Goal: Transaction & Acquisition: Obtain resource

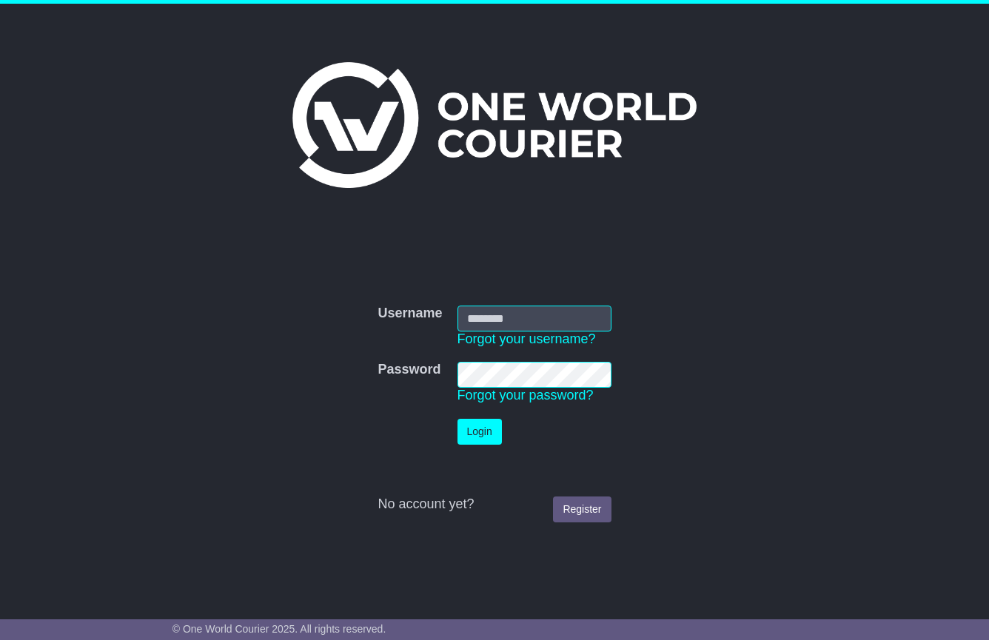
click at [487, 326] on input "Username" at bounding box center [534, 319] width 154 height 26
type input "**********"
click at [480, 432] on button "Login" at bounding box center [479, 432] width 44 height 26
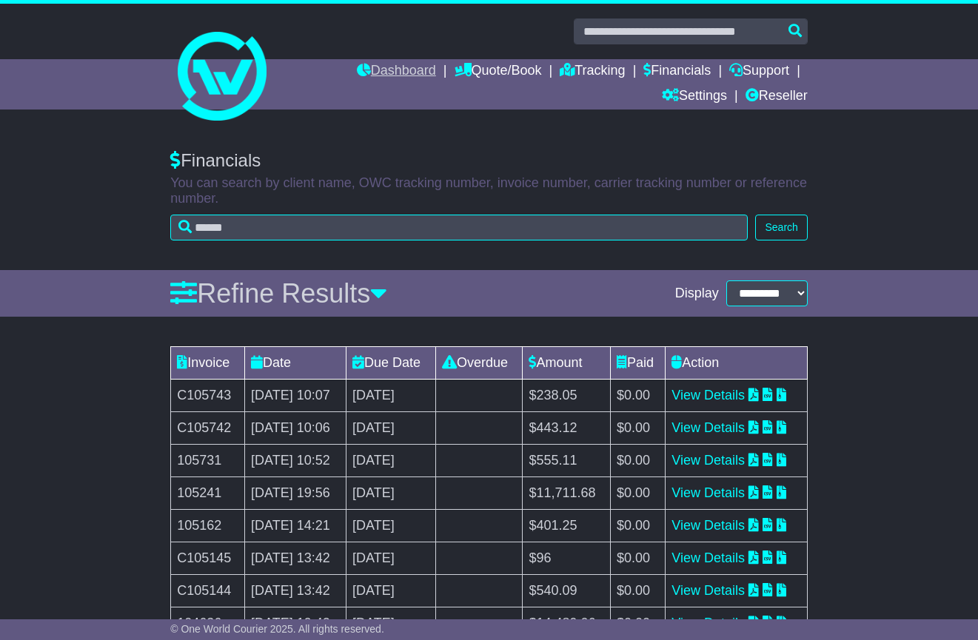
click at [384, 64] on link "Dashboard" at bounding box center [396, 71] width 79 height 25
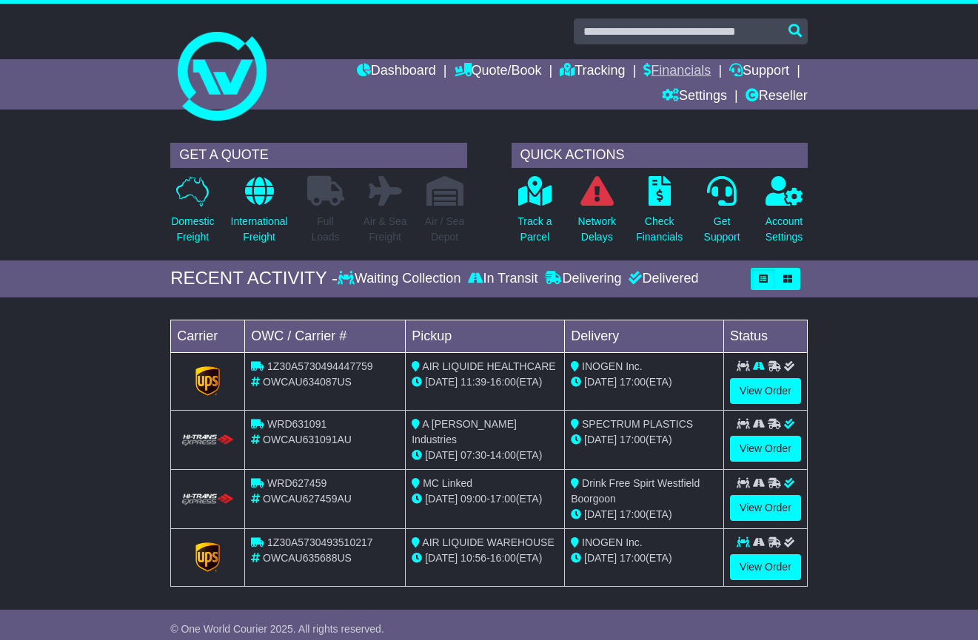
click at [674, 70] on link "Financials" at bounding box center [676, 71] width 67 height 25
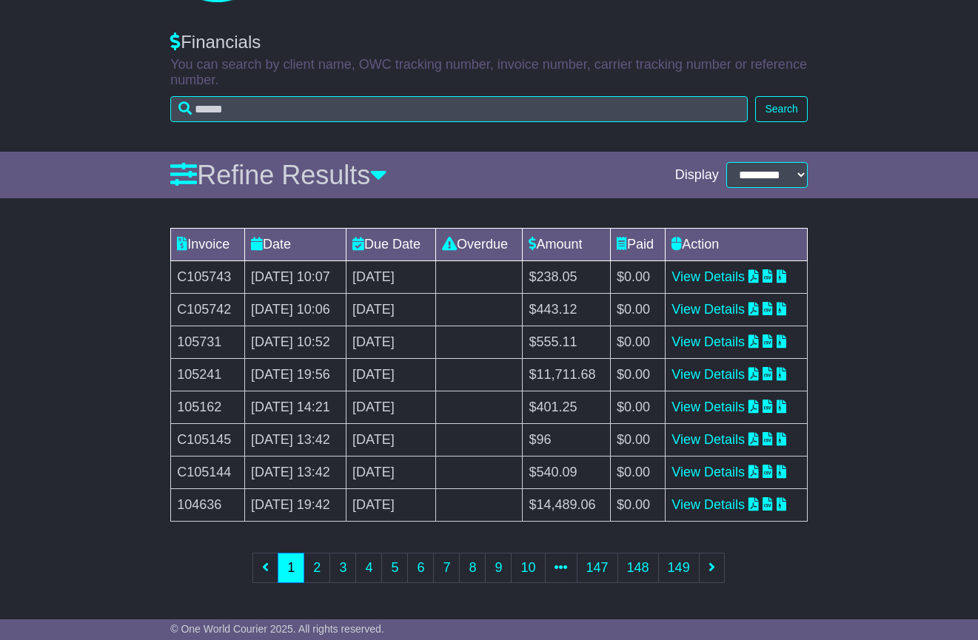
scroll to position [284, 0]
click at [316, 581] on link "2" at bounding box center [316, 568] width 27 height 30
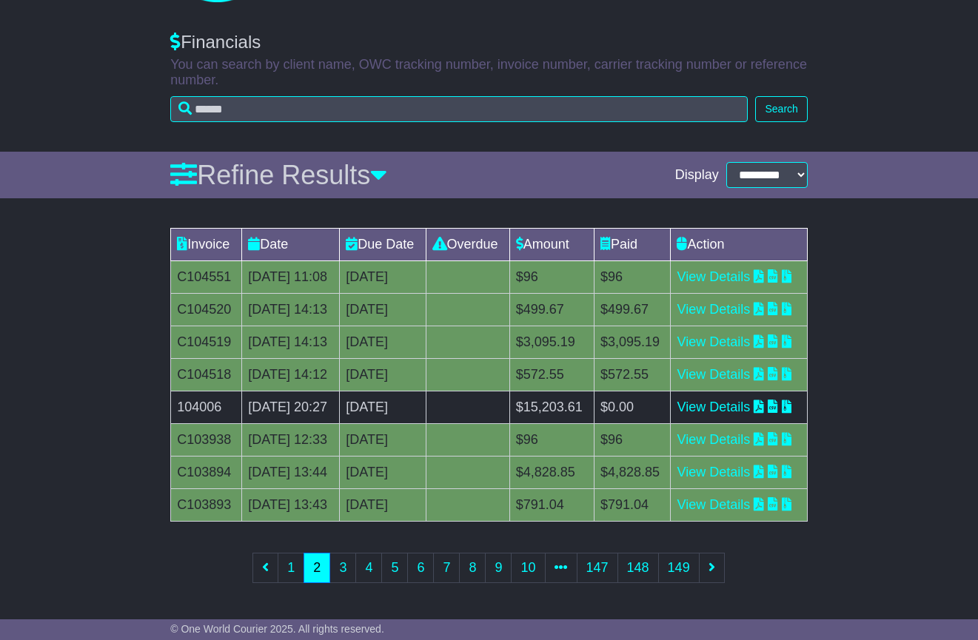
scroll to position [295, 0]
click at [291, 574] on link "1" at bounding box center [291, 568] width 27 height 30
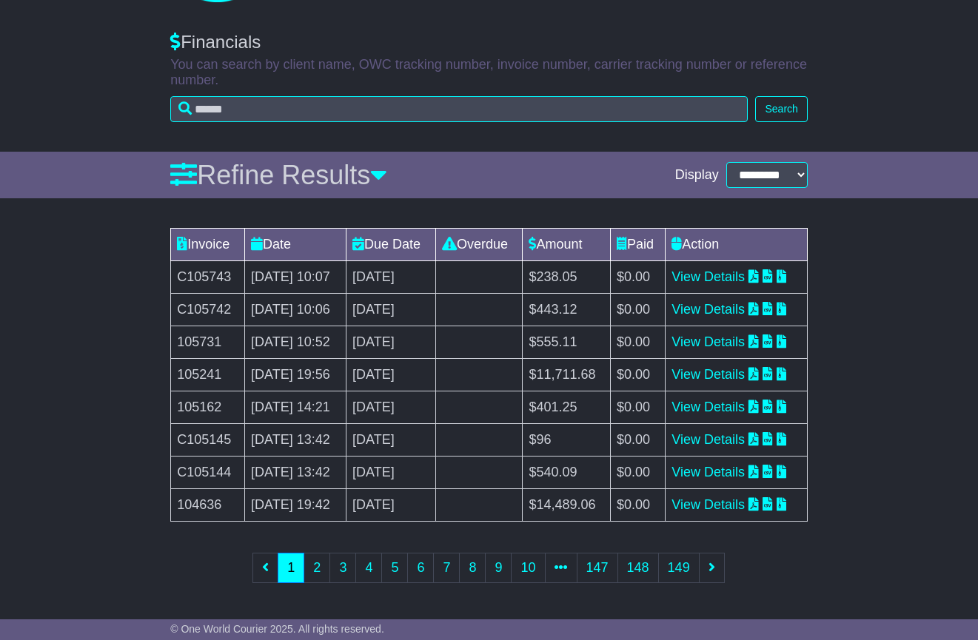
scroll to position [291, 0]
click at [201, 499] on td "104636" at bounding box center [208, 505] width 74 height 33
click at [215, 457] on td "C105144" at bounding box center [208, 473] width 74 height 33
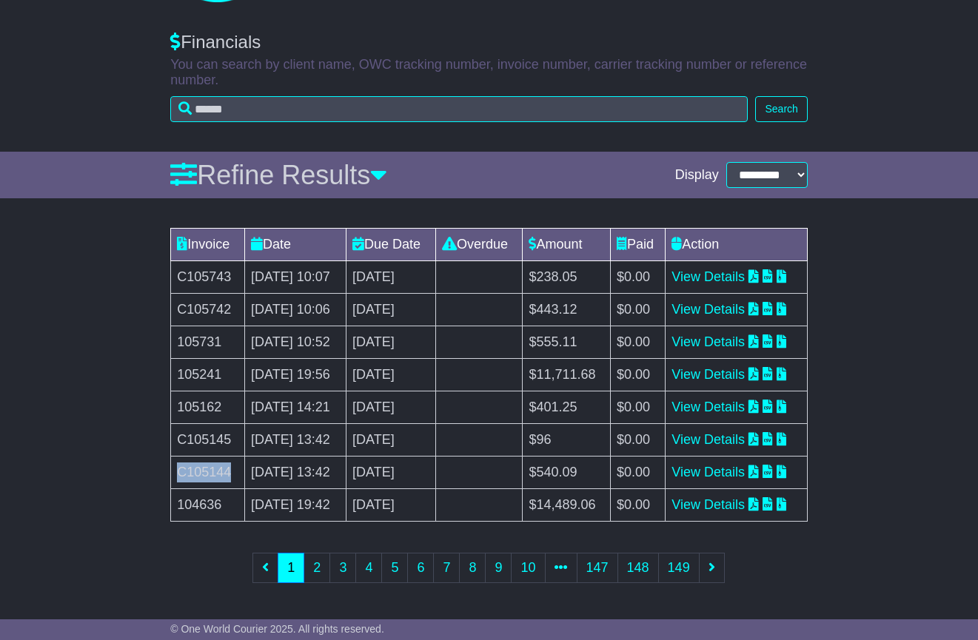
copy td "C105144"
click at [744, 465] on link "View Details" at bounding box center [707, 472] width 73 height 15
click at [192, 424] on td "C105145" at bounding box center [208, 440] width 74 height 33
copy td "C105145"
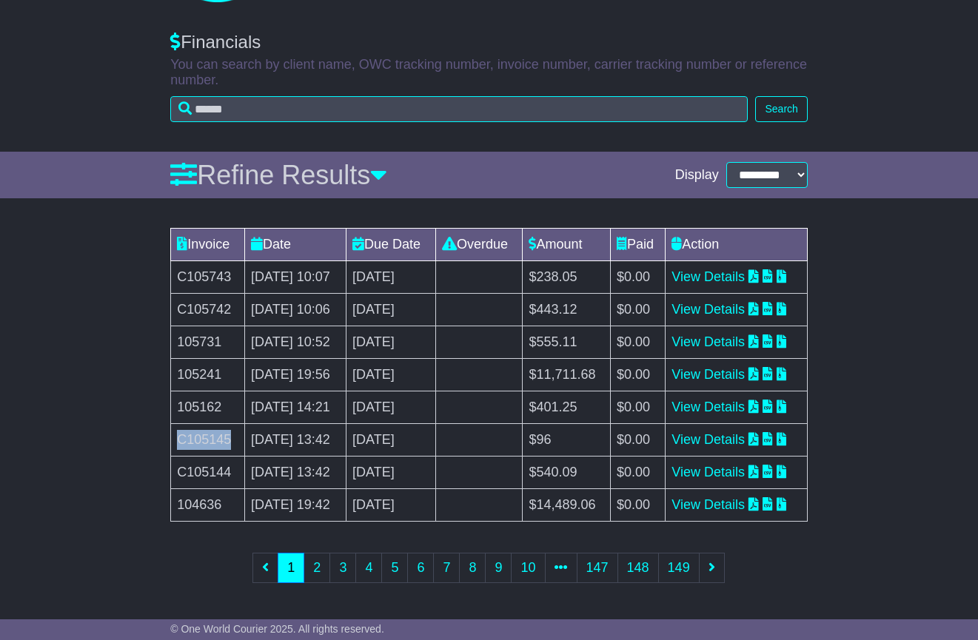
scroll to position [295, 0]
click at [325, 568] on link "2" at bounding box center [316, 568] width 27 height 30
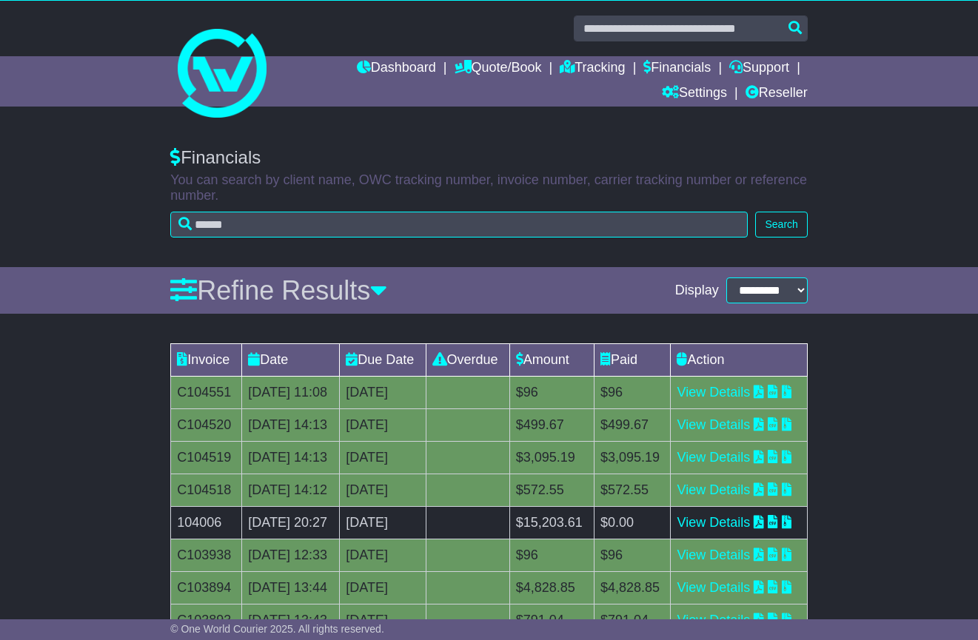
scroll to position [278, 0]
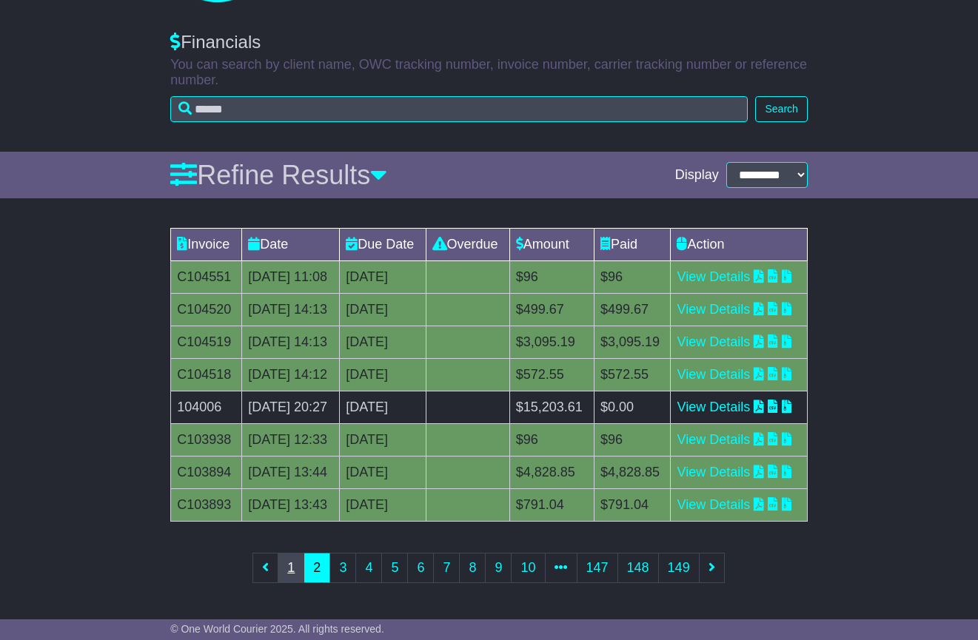
click at [286, 583] on link "1" at bounding box center [291, 568] width 27 height 30
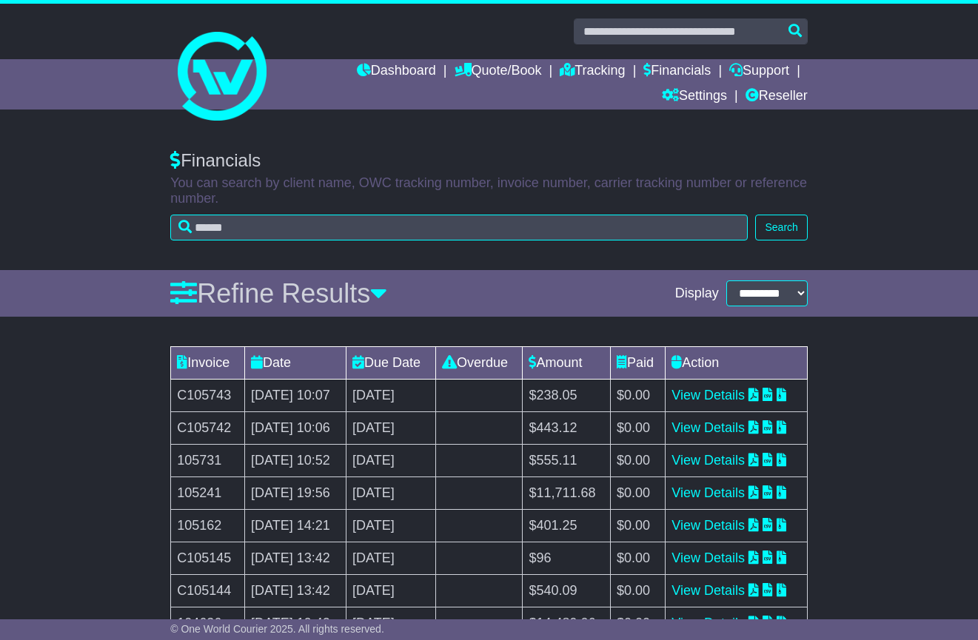
scroll to position [295, 0]
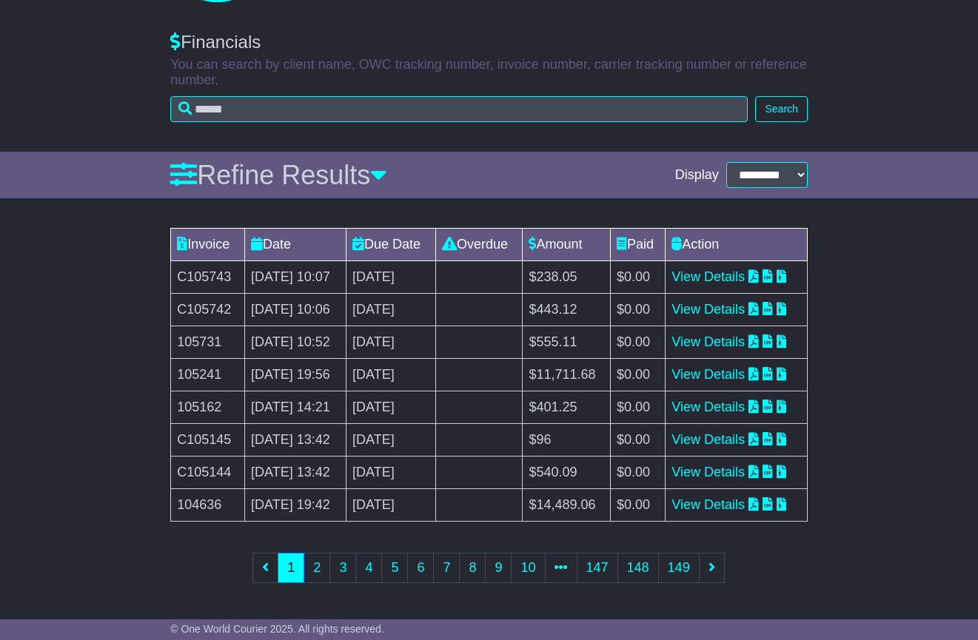
click at [209, 457] on td "C105144" at bounding box center [208, 473] width 74 height 33
click at [207, 457] on td "C105144" at bounding box center [208, 473] width 74 height 33
copy td "C105144"
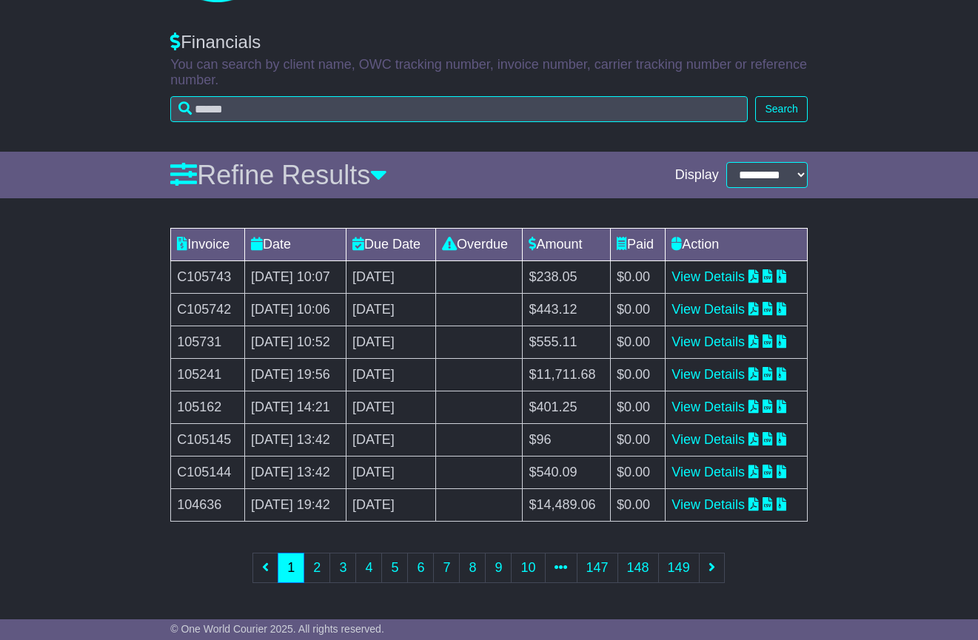
click at [200, 424] on td "C105145" at bounding box center [208, 440] width 74 height 33
click at [199, 424] on td "C105145" at bounding box center [208, 440] width 74 height 33
click at [198, 424] on td "C105145" at bounding box center [208, 440] width 74 height 33
copy td "C105145"
click at [200, 392] on td "105162" at bounding box center [208, 408] width 74 height 33
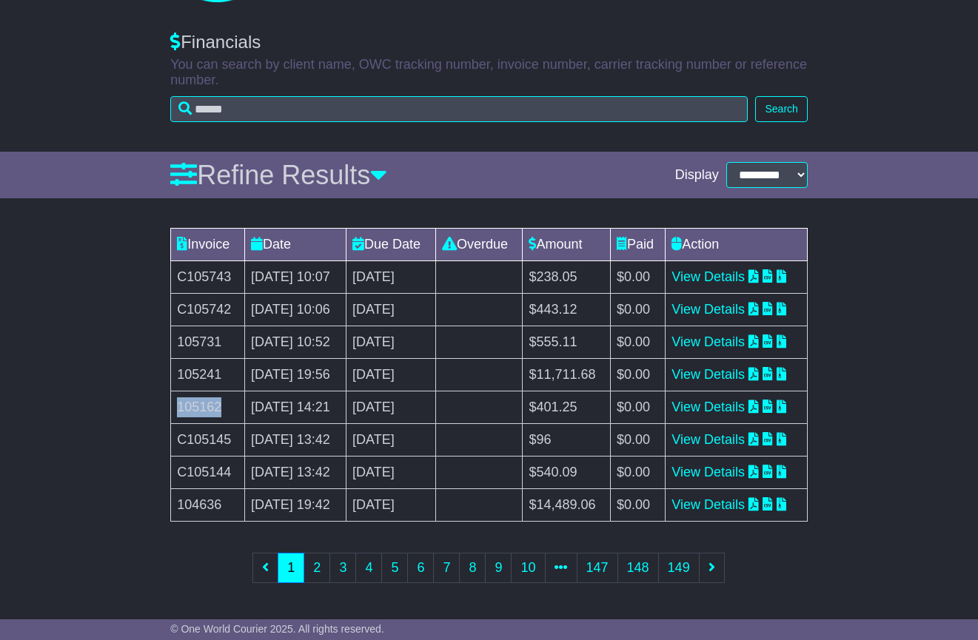
click at [200, 392] on td "105162" at bounding box center [208, 408] width 74 height 33
copy td "105162"
click at [209, 392] on td "105162" at bounding box center [208, 408] width 74 height 33
click at [207, 326] on td "105731" at bounding box center [208, 342] width 74 height 33
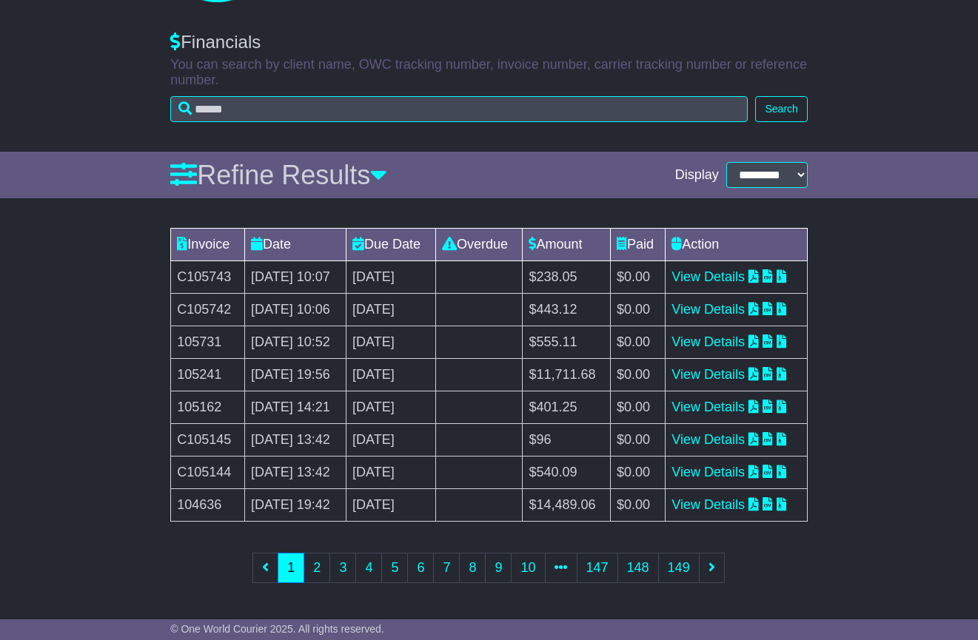
click at [202, 326] on td "105731" at bounding box center [208, 342] width 74 height 33
copy td "105731"
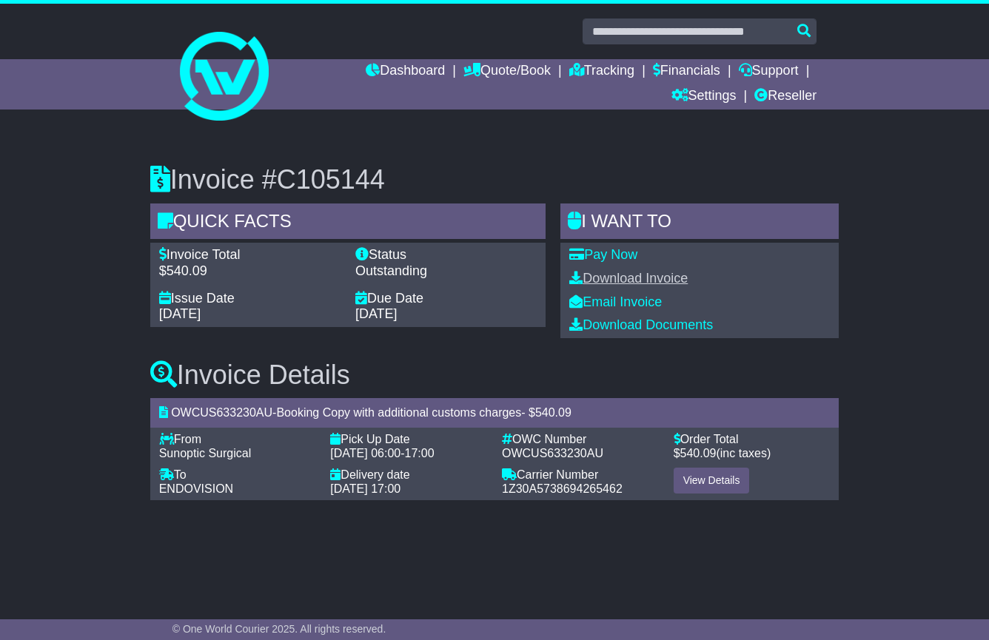
click at [637, 275] on link "Download Invoice" at bounding box center [628, 278] width 118 height 15
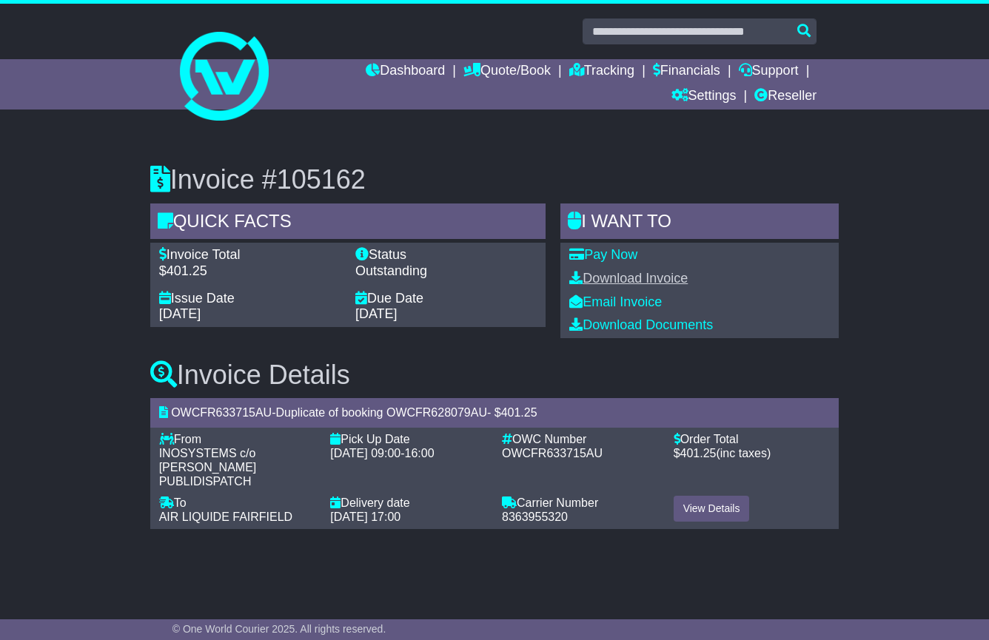
click at [652, 275] on link "Download Invoice" at bounding box center [628, 278] width 118 height 15
click at [674, 281] on link "Download Invoice" at bounding box center [628, 278] width 118 height 15
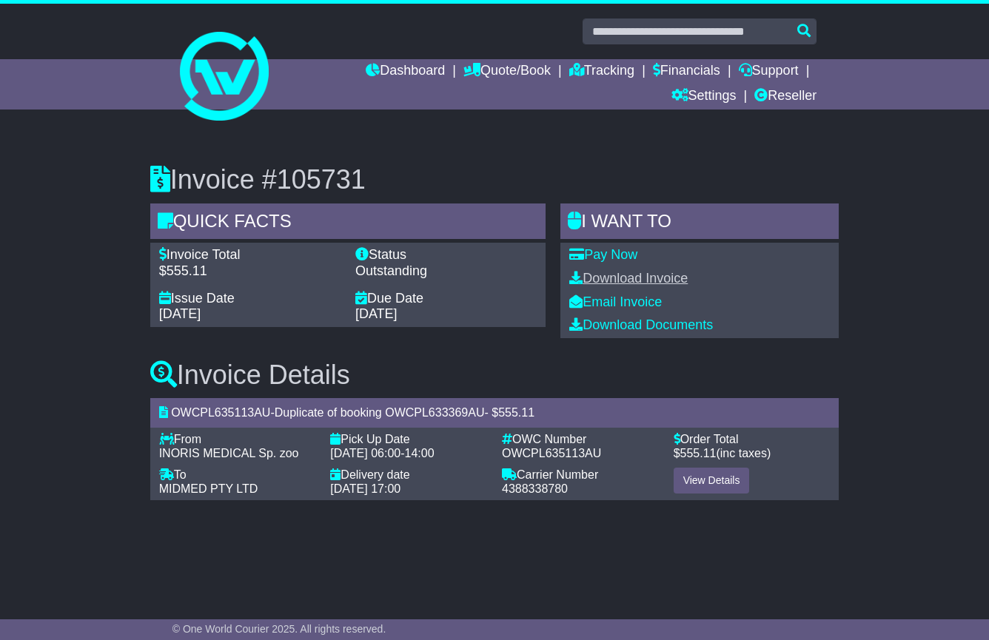
click at [665, 280] on link "Download Invoice" at bounding box center [628, 278] width 118 height 15
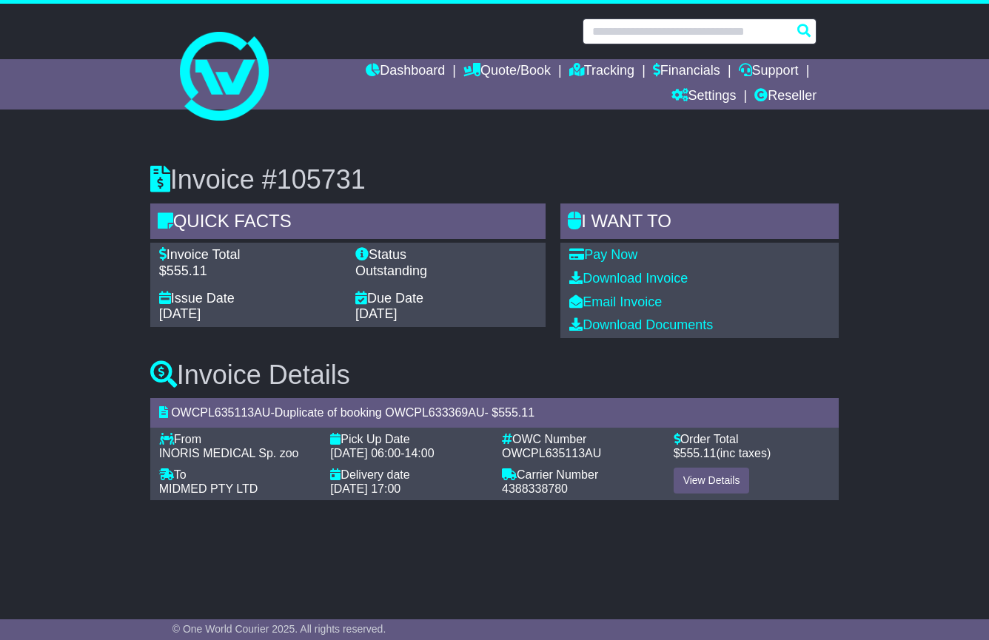
click at [678, 41] on input "text" at bounding box center [699, 32] width 234 height 26
paste input "**********"
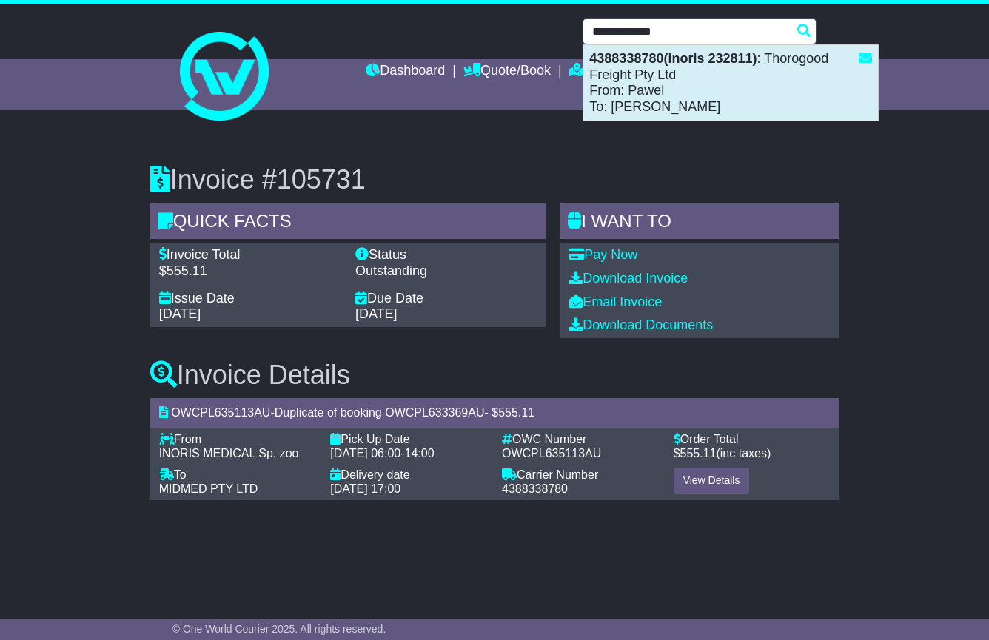
click at [708, 87] on div "4388338780(inoris 232811) : Thorogood Freight Pty Ltd From: Pawel To: Rob" at bounding box center [730, 82] width 295 height 75
type input "**********"
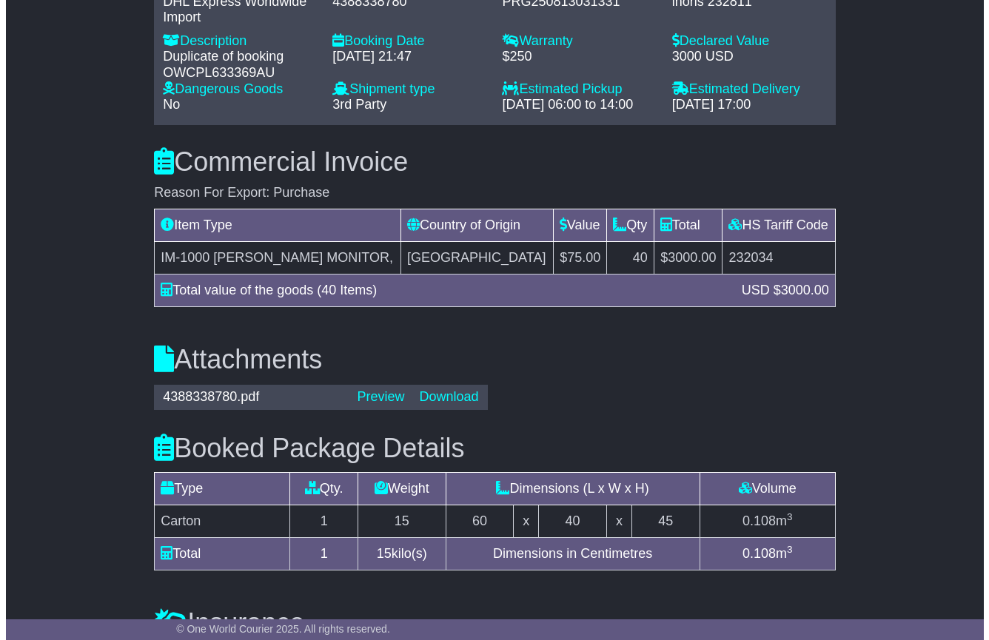
scroll to position [1297, 0]
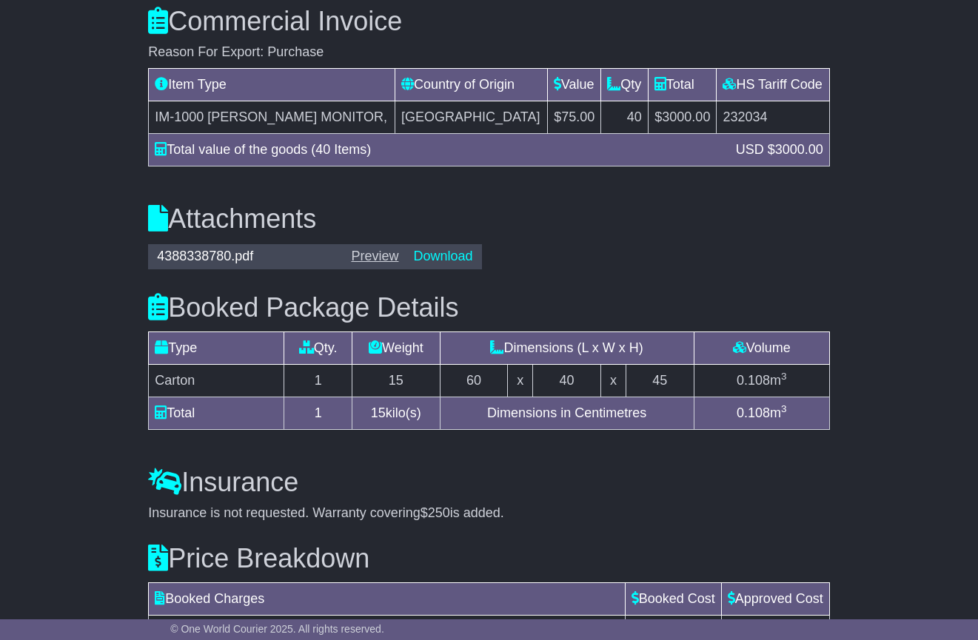
click at [389, 249] on link "Preview" at bounding box center [374, 256] width 47 height 15
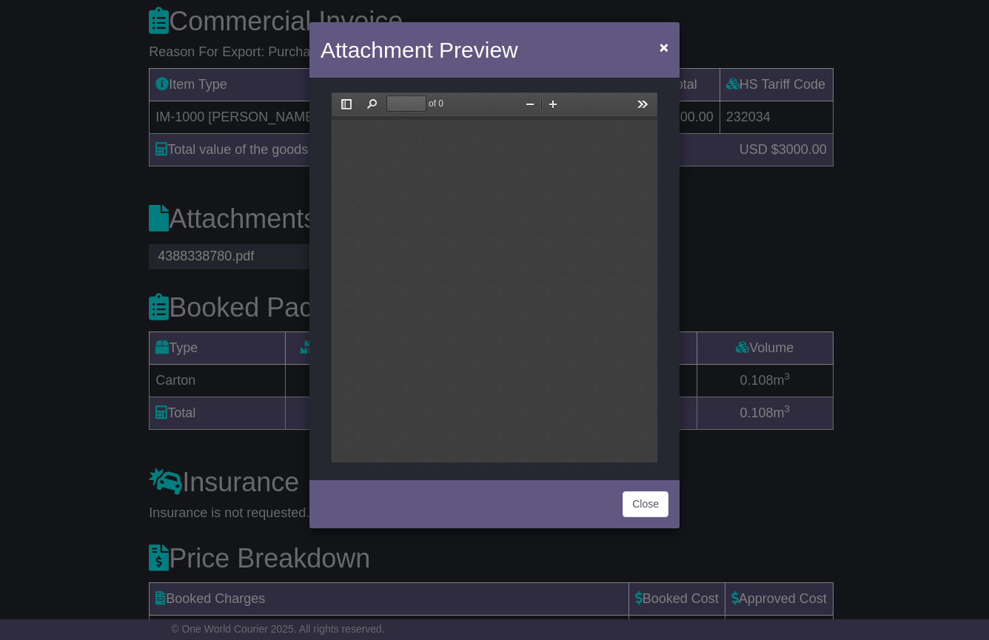
scroll to position [0, 0]
type input "*"
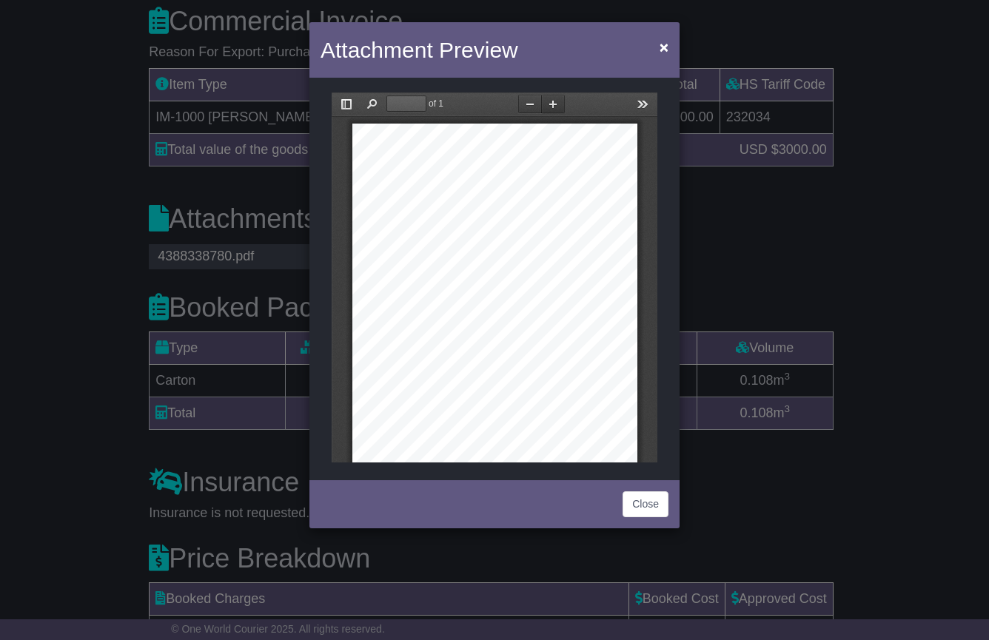
click at [556, 108] on button "Zoom In" at bounding box center [553, 104] width 24 height 19
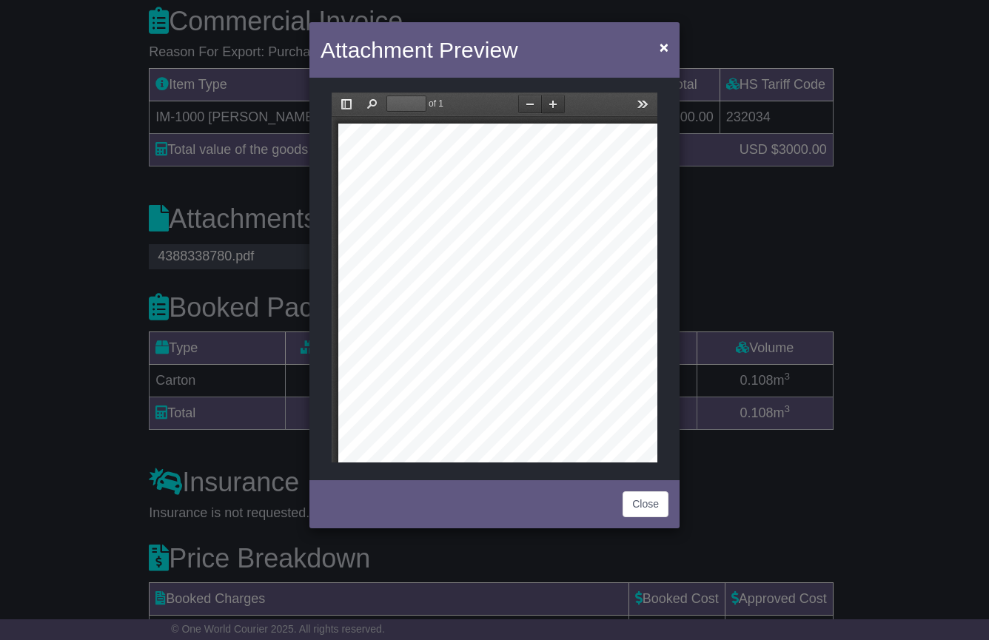
click at [555, 108] on button "Zoom In" at bounding box center [553, 104] width 24 height 19
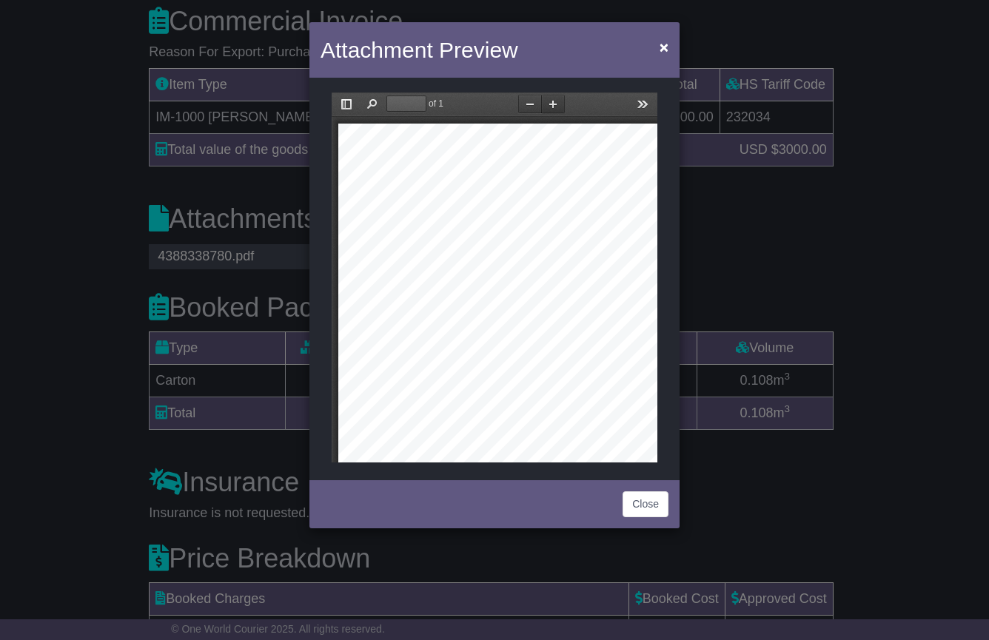
click at [555, 108] on button "Zoom In" at bounding box center [553, 104] width 24 height 19
drag, startPoint x: 540, startPoint y: 215, endPoint x: 442, endPoint y: 71, distance: 173.7
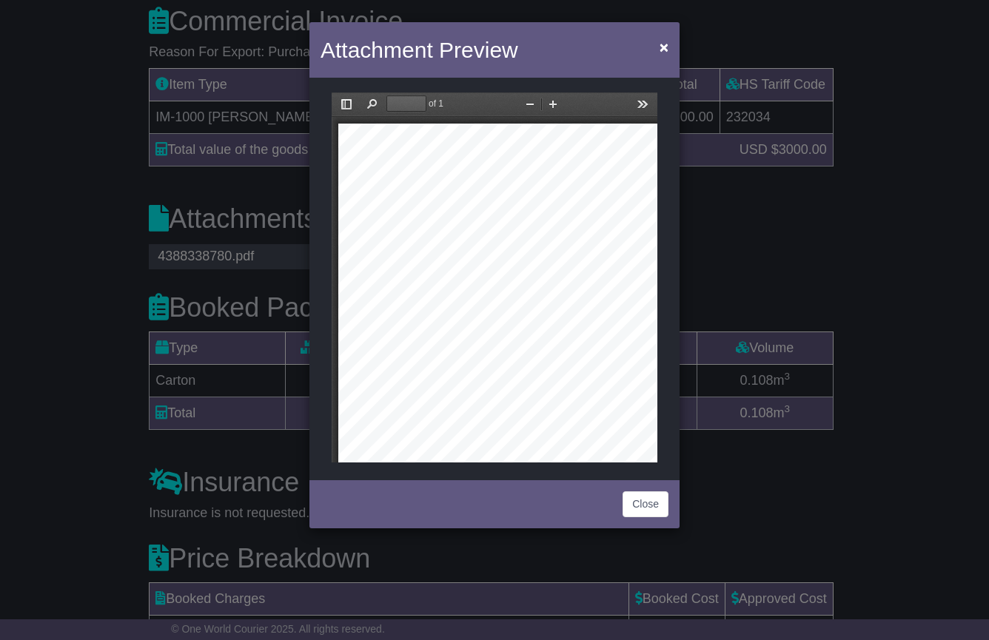
click at [442, 93] on html "Thumbnails Document Outline Attachments Previous Next Highlight all Match case …" at bounding box center [495, 278] width 326 height 370
drag, startPoint x: 491, startPoint y: 224, endPoint x: 491, endPoint y: 215, distance: 9.6
drag, startPoint x: 522, startPoint y: 192, endPoint x: 269, endPoint y: 213, distance: 254.0
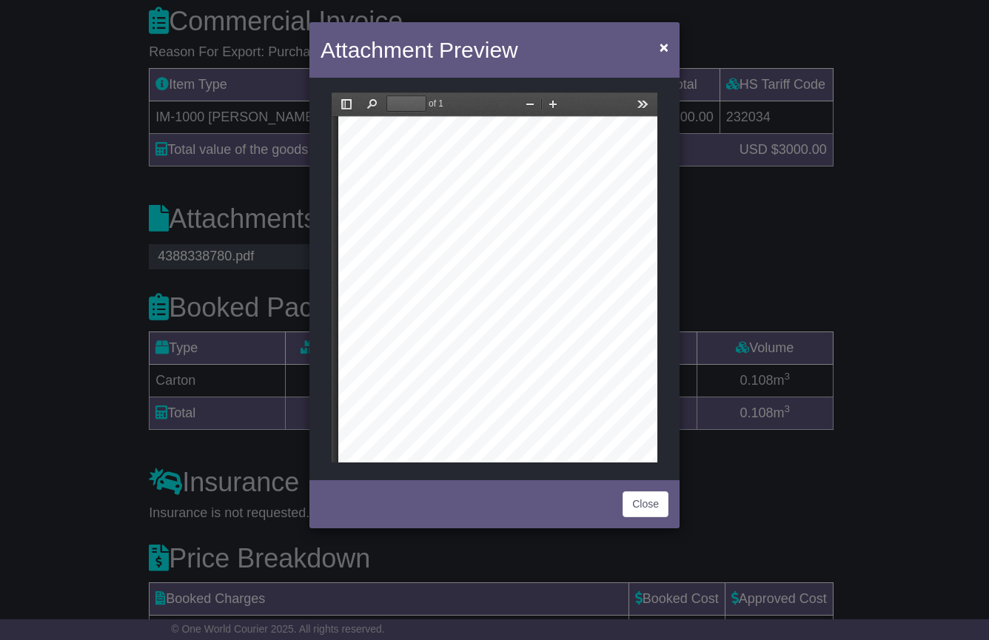
click at [332, 213] on html "Thumbnails Document Outline Attachments Previous Next Highlight all Match case …" at bounding box center [495, 278] width 326 height 370
drag, startPoint x: 588, startPoint y: 460, endPoint x: 692, endPoint y: 560, distance: 144.5
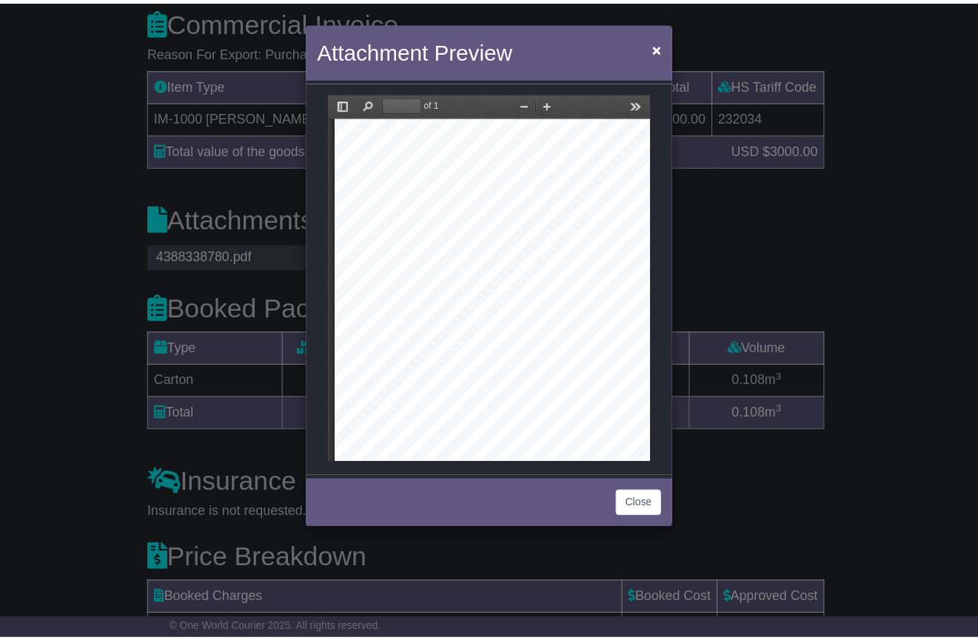
scroll to position [0, 0]
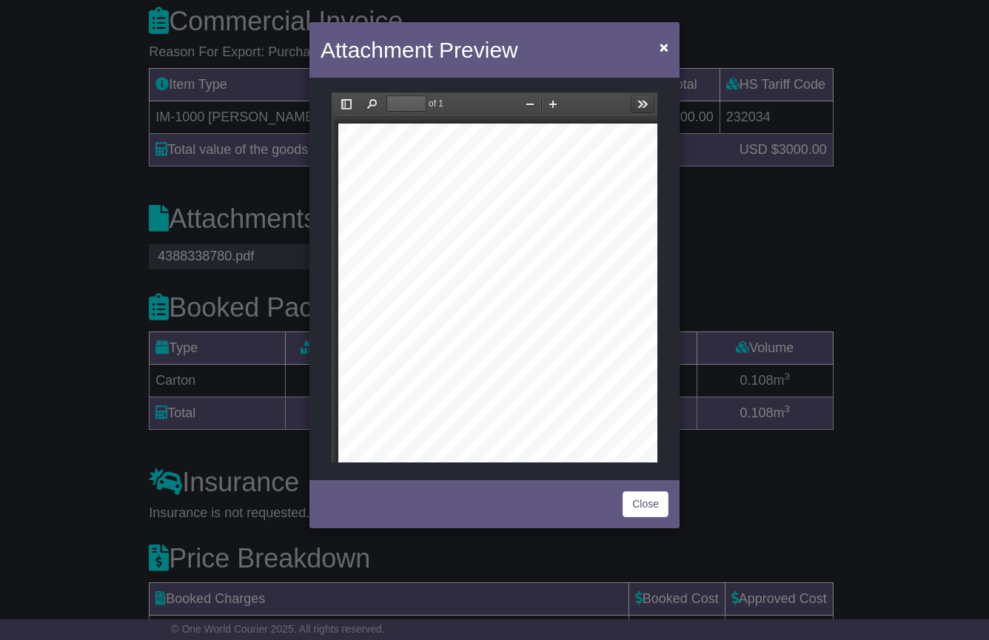
click at [638, 100] on button "Tools" at bounding box center [643, 104] width 24 height 19
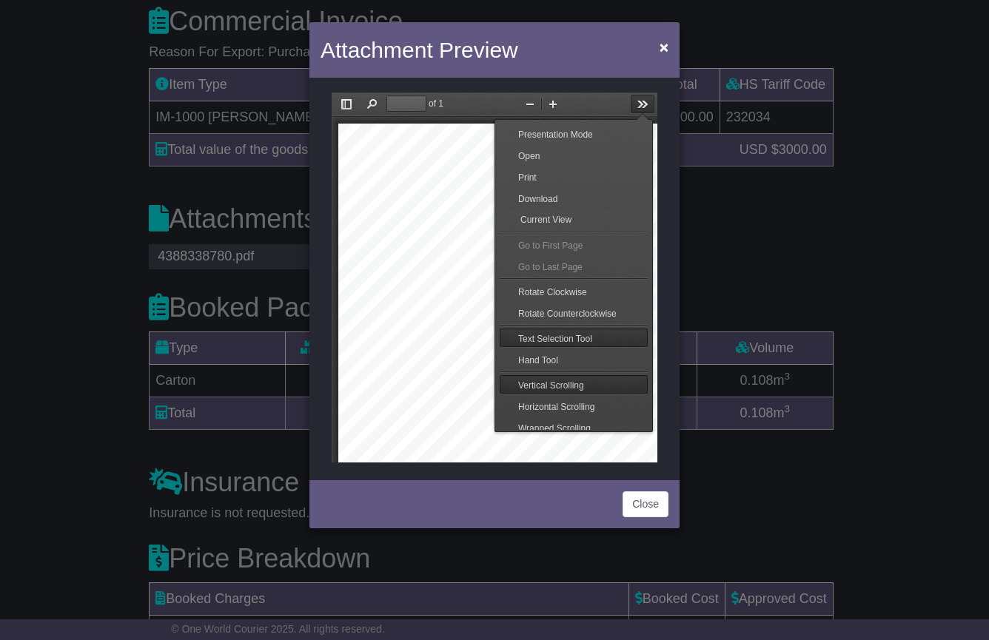
click at [642, 101] on button "Tools" at bounding box center [643, 104] width 24 height 19
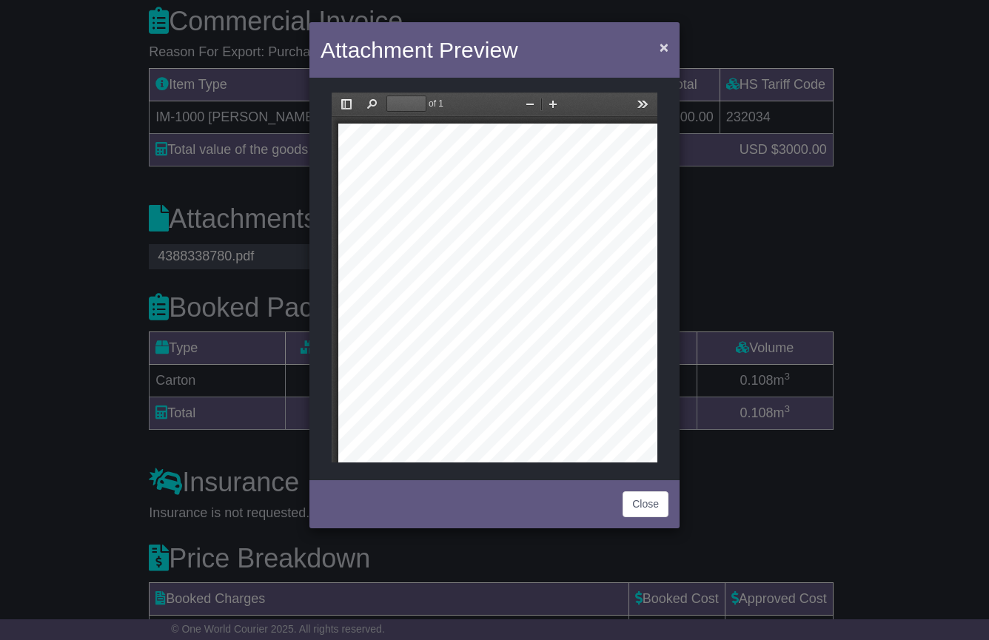
click at [661, 47] on span "×" at bounding box center [663, 46] width 9 height 17
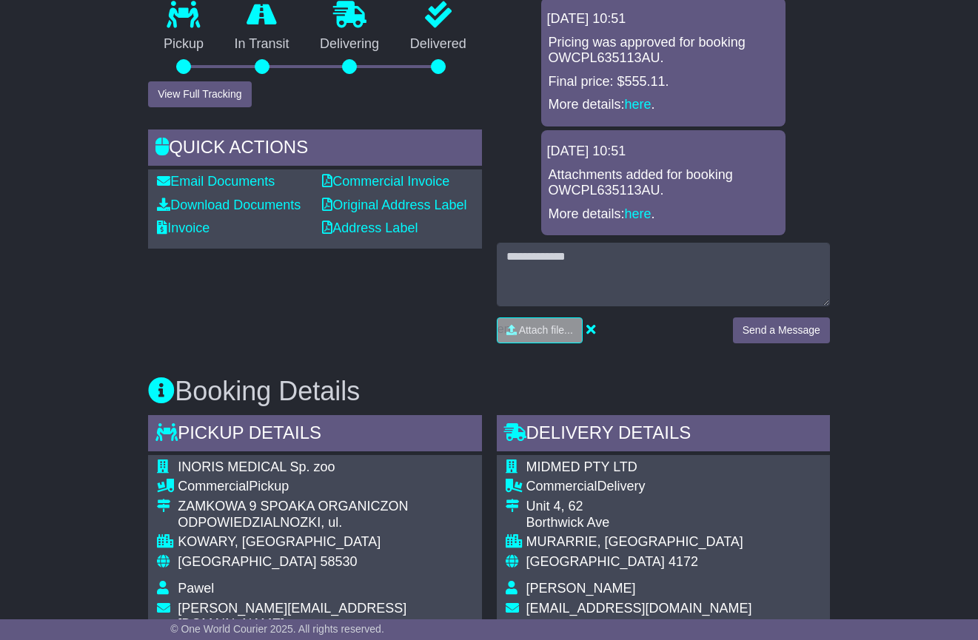
scroll to position [252, 0]
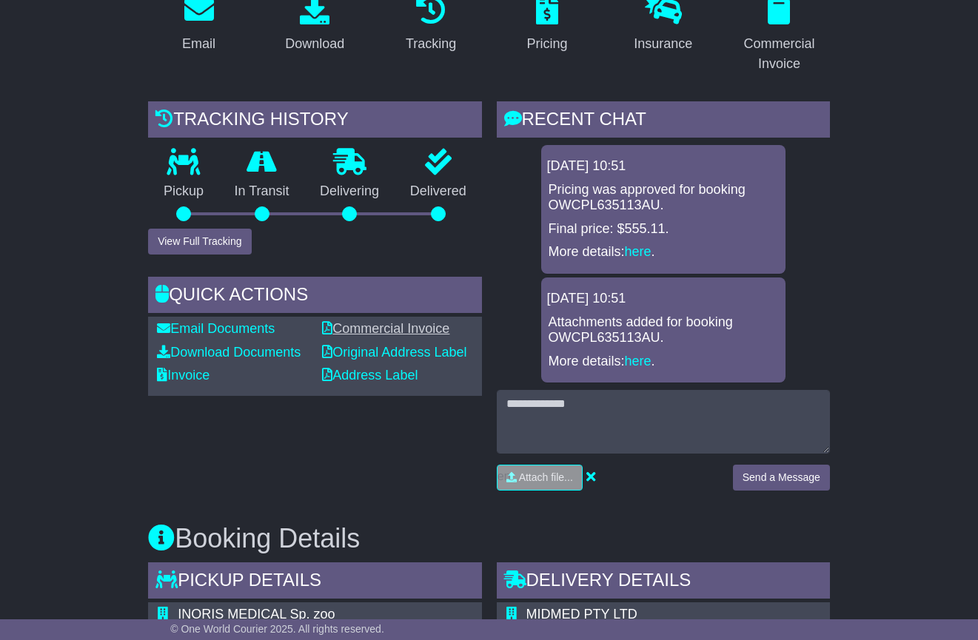
click at [341, 325] on link "Commercial Invoice" at bounding box center [385, 328] width 127 height 15
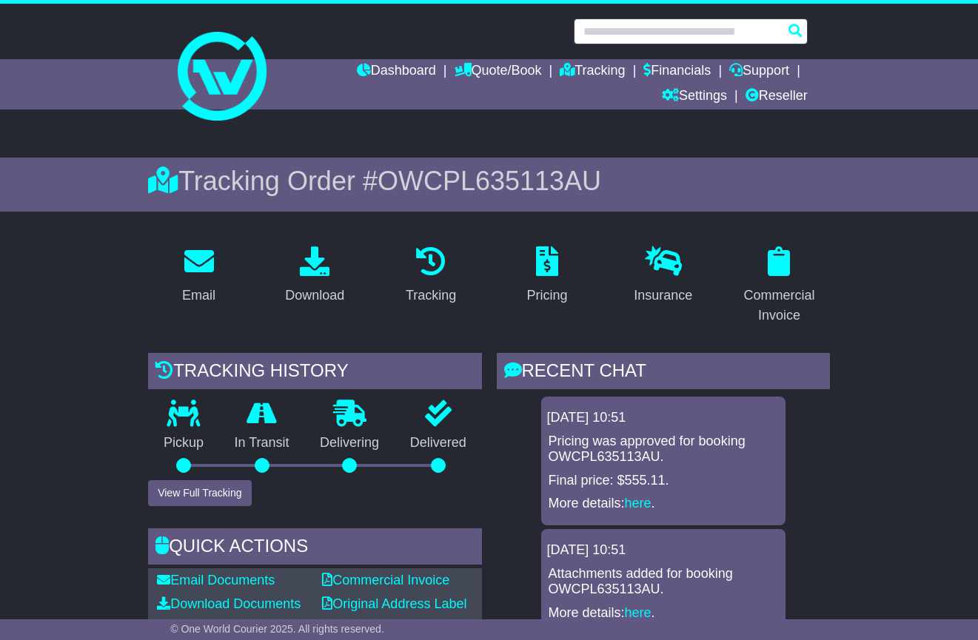
click at [595, 30] on input "text" at bounding box center [691, 32] width 234 height 26
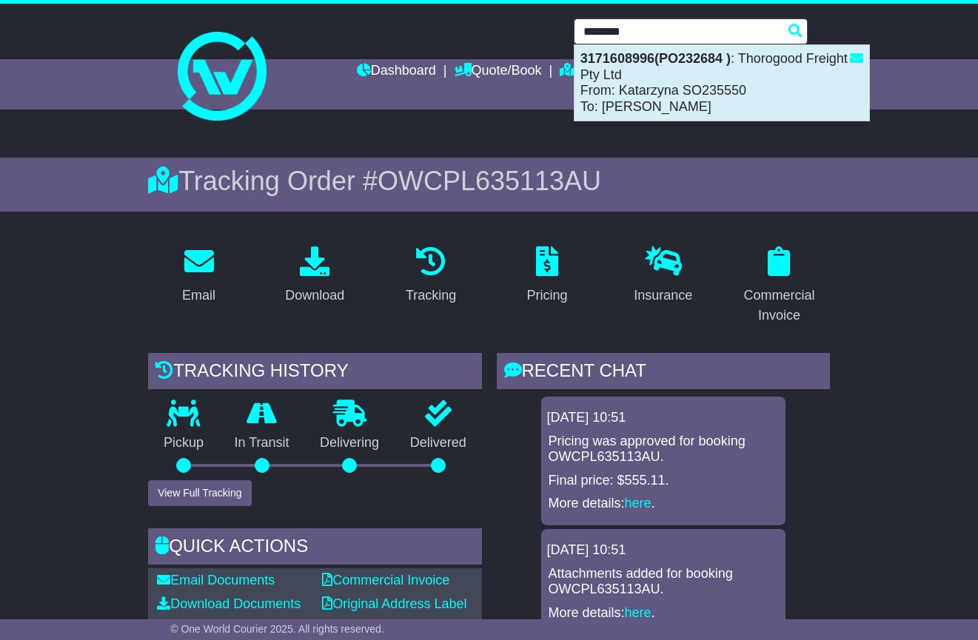
click at [733, 106] on div "3171608996(PO232684 ) : Thorogood Freight Pty Ltd From: Katarzyna SO235550 To: …" at bounding box center [721, 82] width 295 height 75
type input "**********"
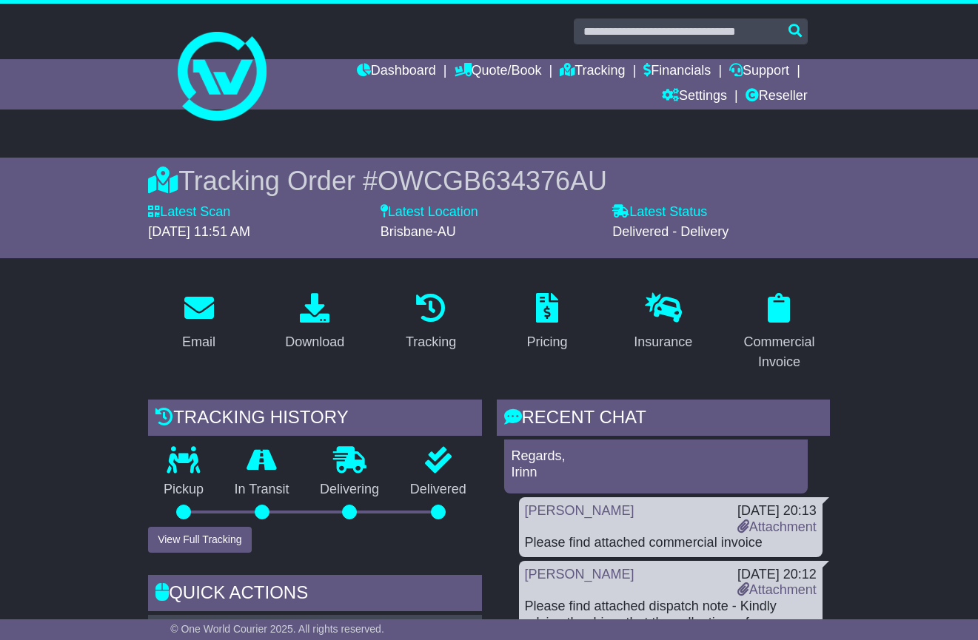
scroll to position [295, 0]
